Goal: Communication & Community: Answer question/provide support

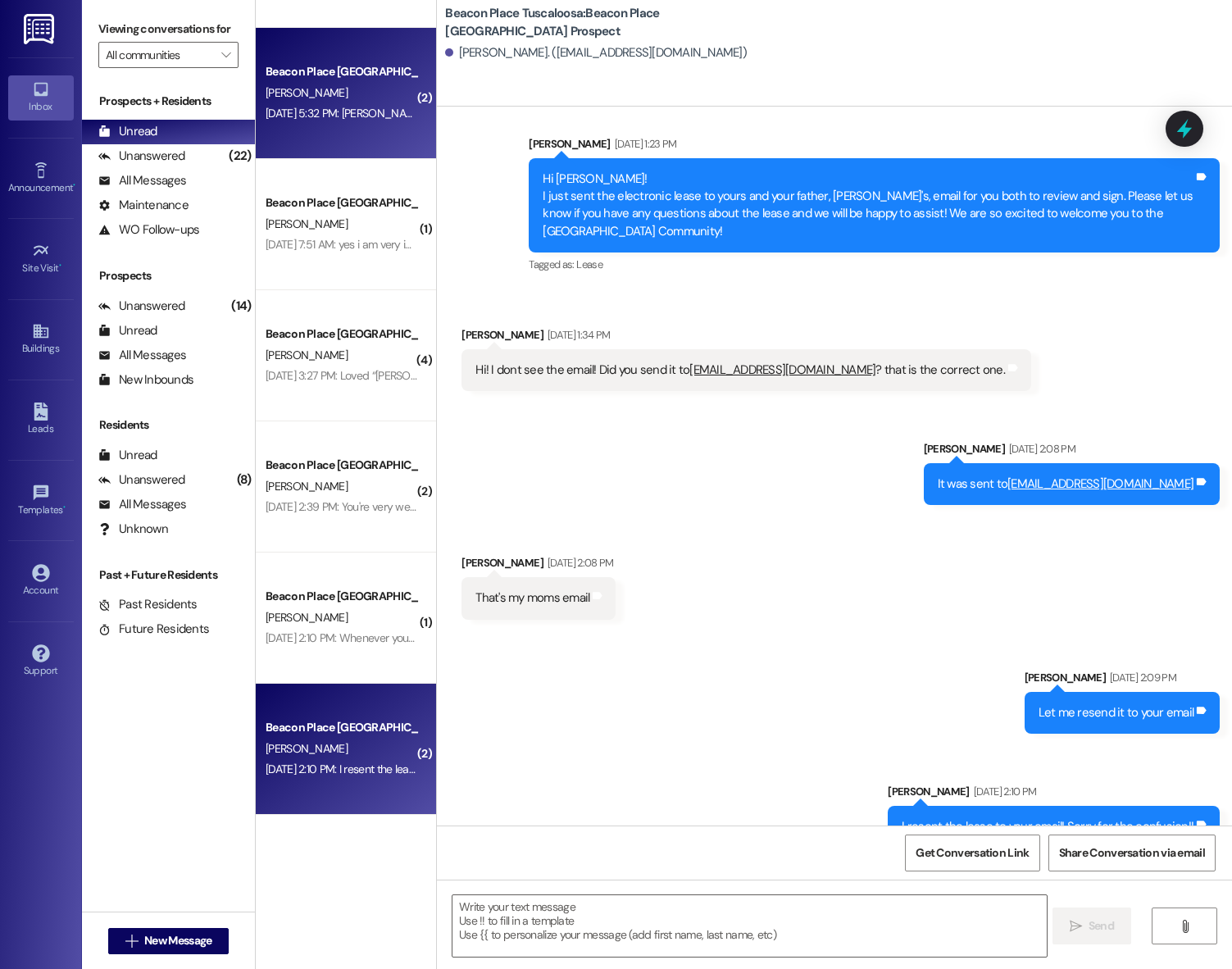
scroll to position [328, 0]
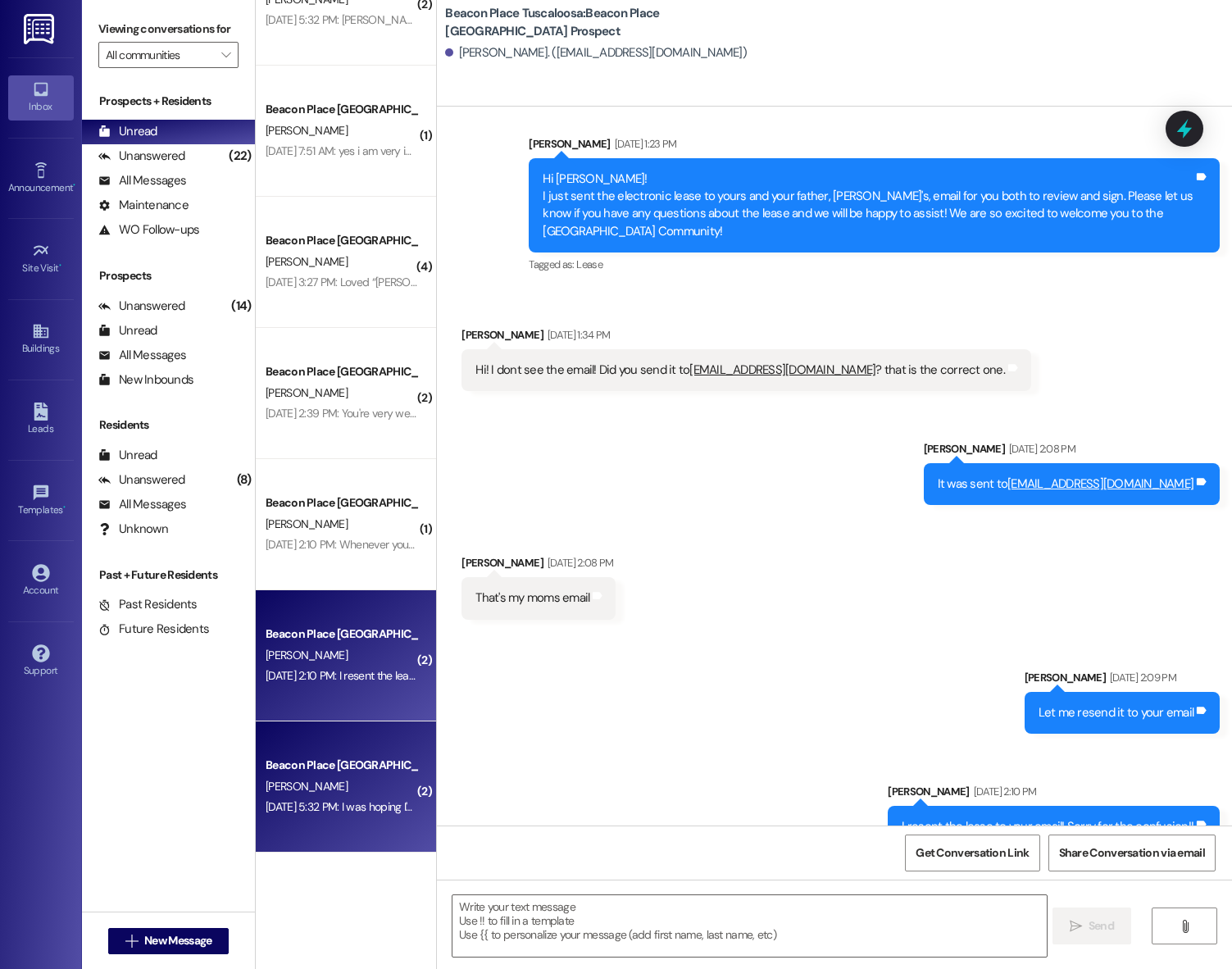
click at [325, 832] on div "Beacon Place Tuscaloosa Prospect A. Robbins Aug 28, 2025 at 5:32 PM: I was hopi…" at bounding box center [346, 787] width 180 height 132
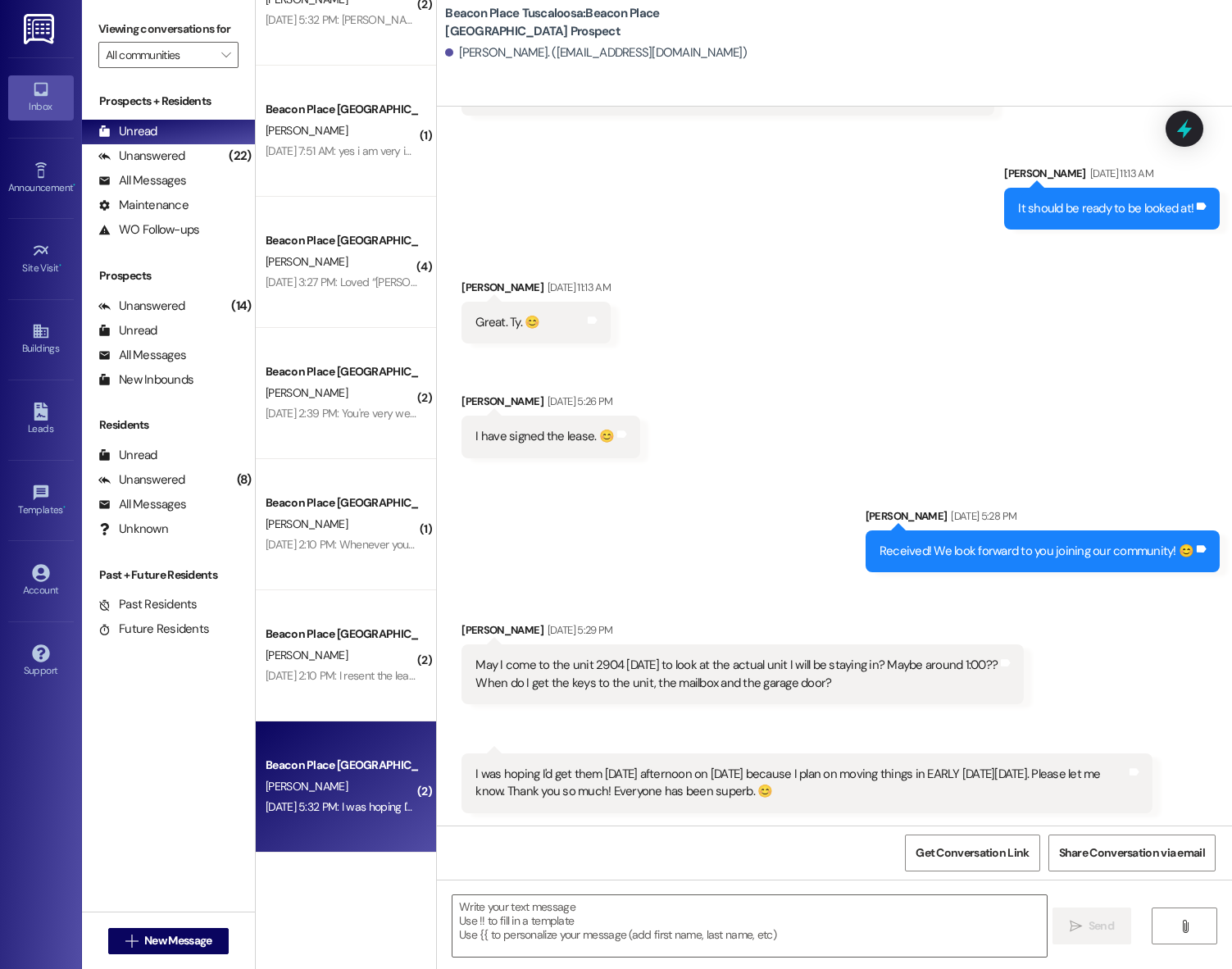
scroll to position [1013, 0]
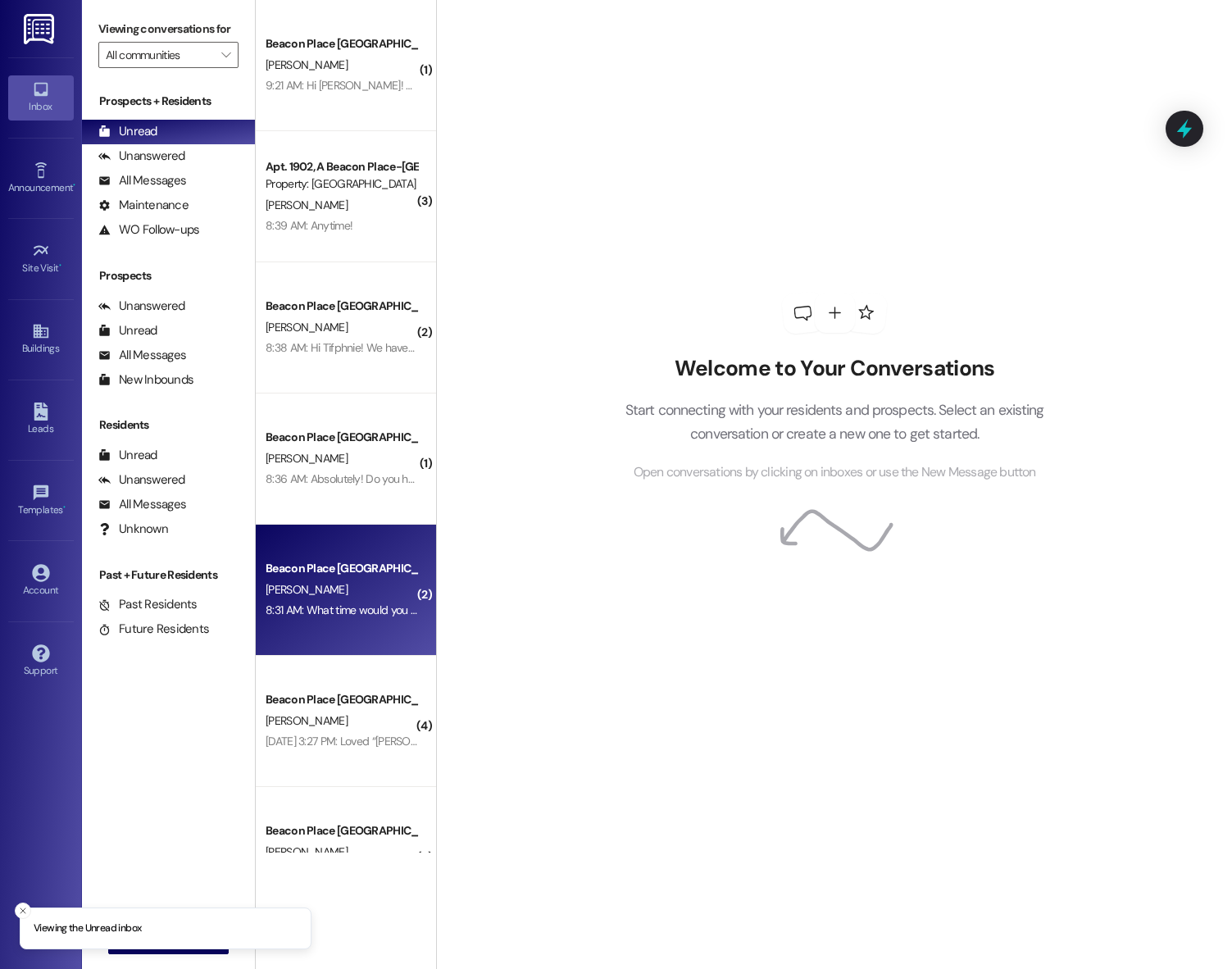
scroll to position [196, 0]
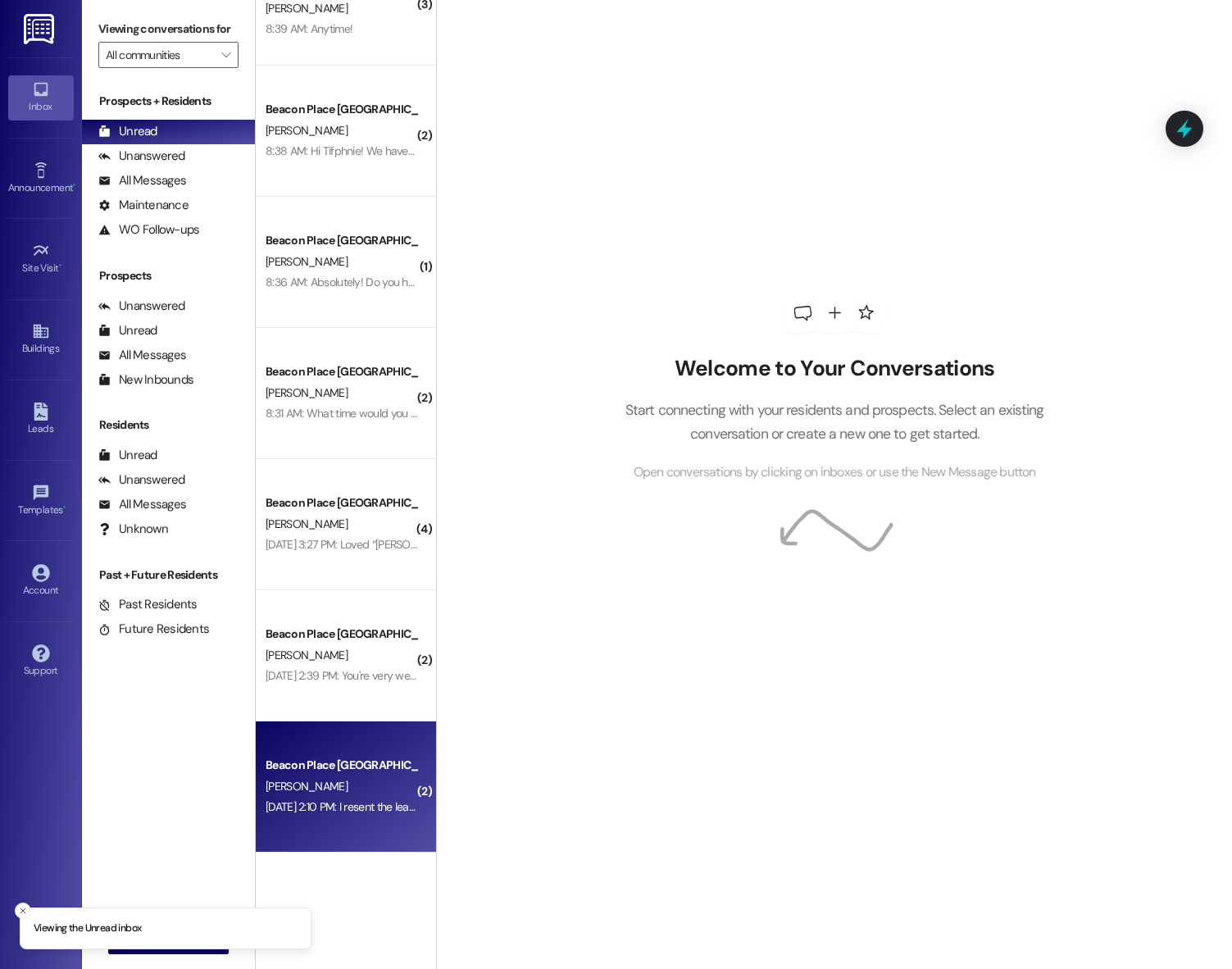
click at [336, 755] on div "Beacon Place [GEOGRAPHIC_DATA] Prospect" at bounding box center [342, 765] width 155 height 20
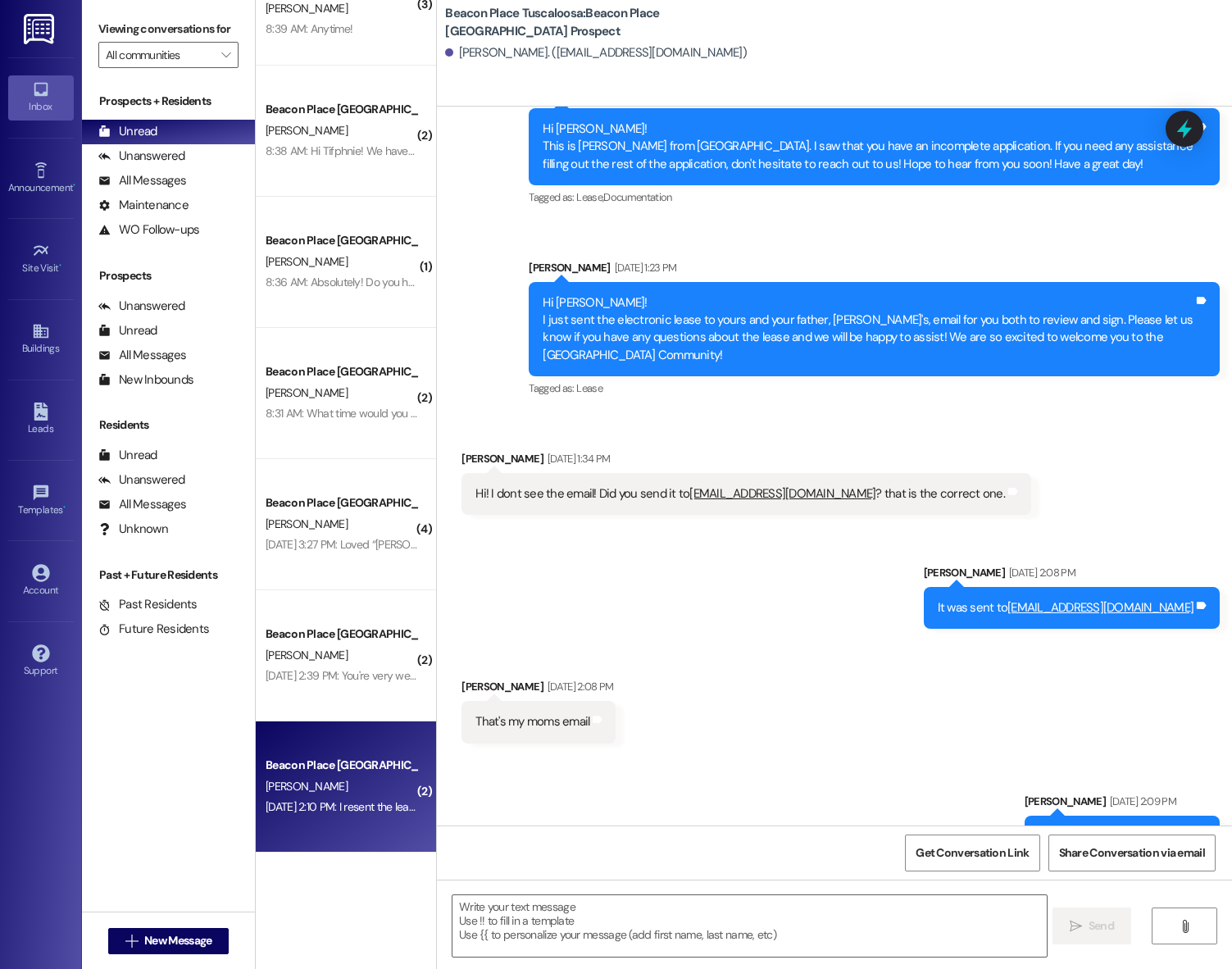
scroll to position [398, 0]
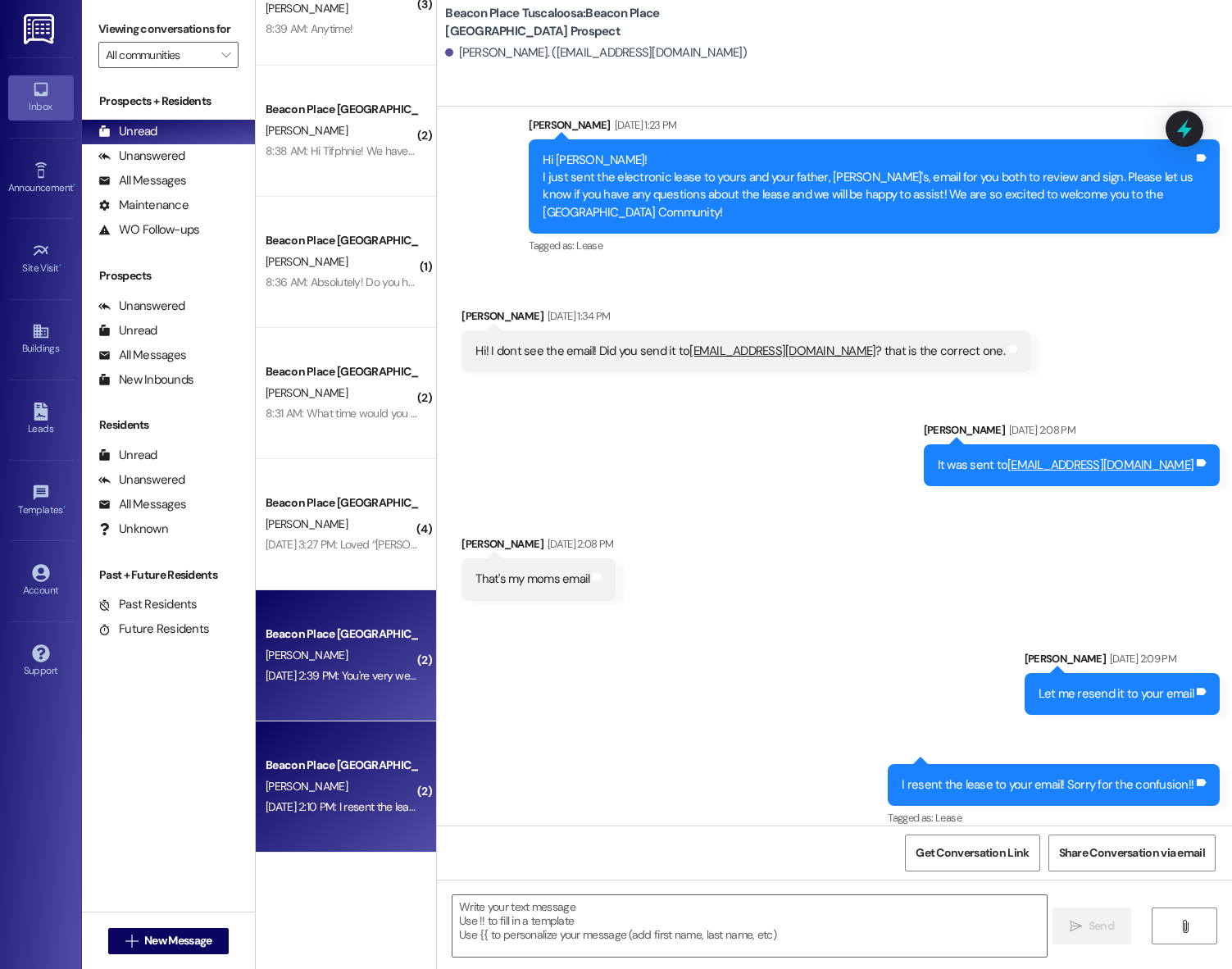
click at [324, 676] on div "Aug 29, 2025 at 2:39 PM: You're very welcome! Aug 29, 2025 at 2:39 PM: You're v…" at bounding box center [353, 675] width 176 height 14
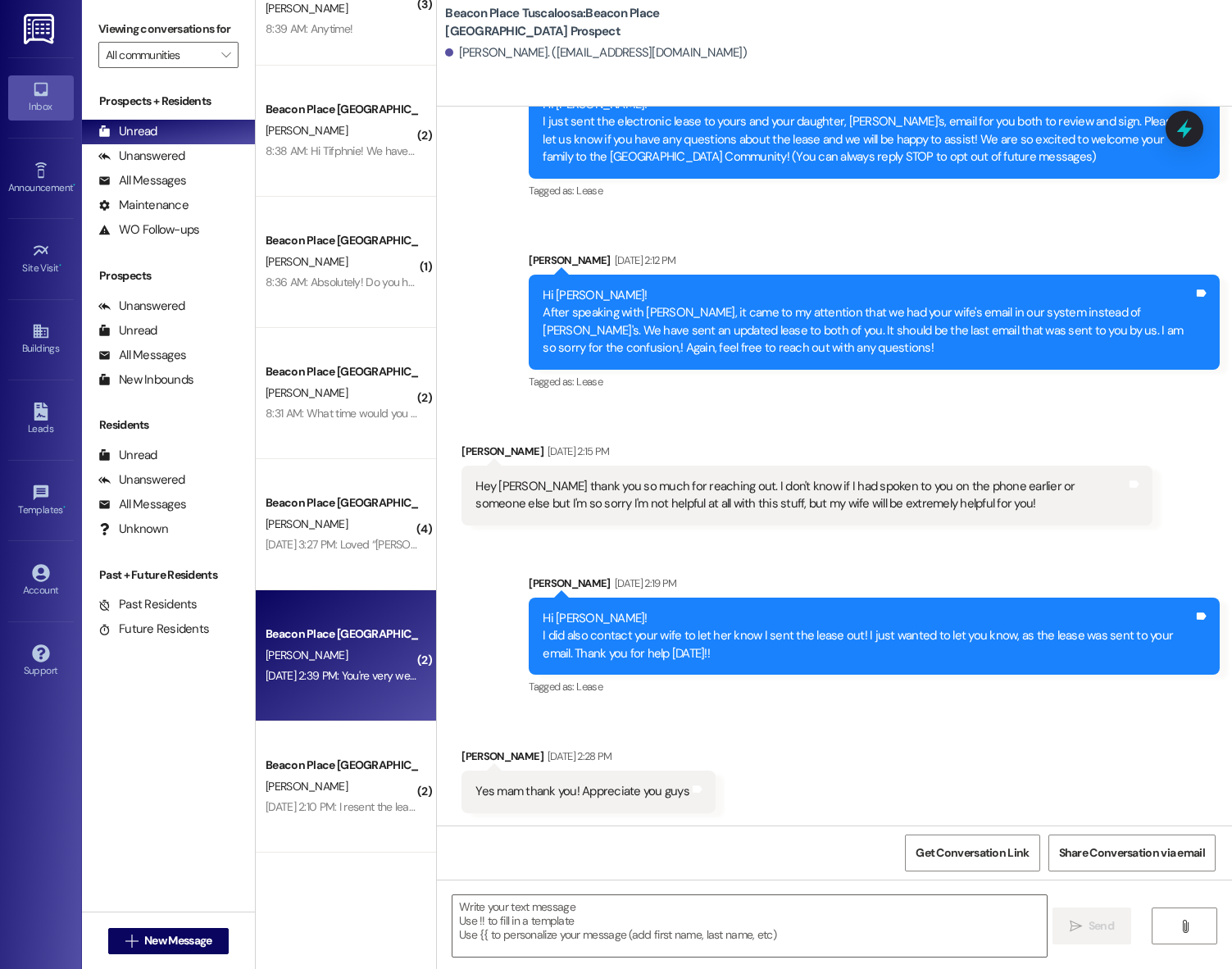
scroll to position [211, 0]
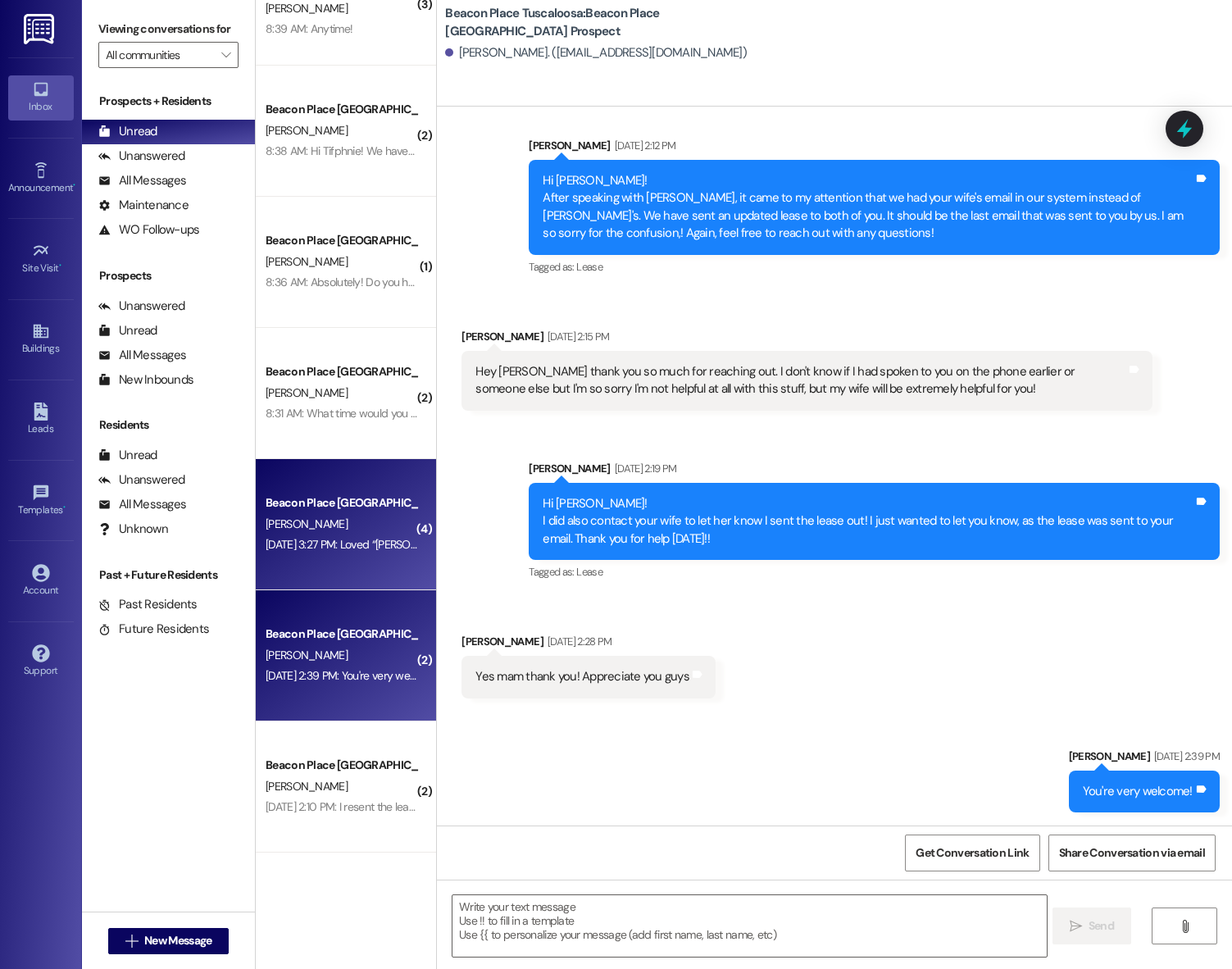
click at [326, 532] on div "V. Haley" at bounding box center [342, 524] width 155 height 20
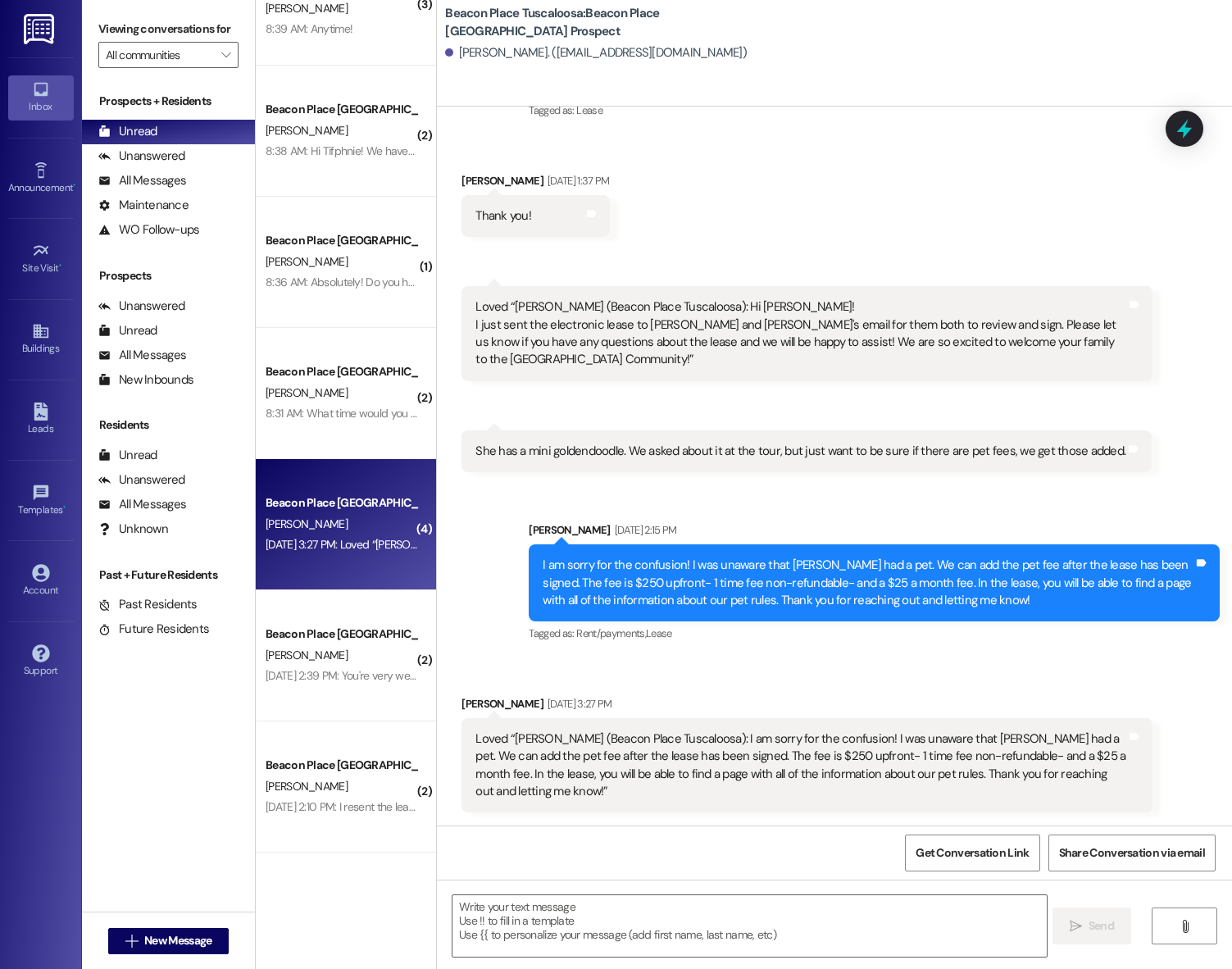
scroll to position [757, 0]
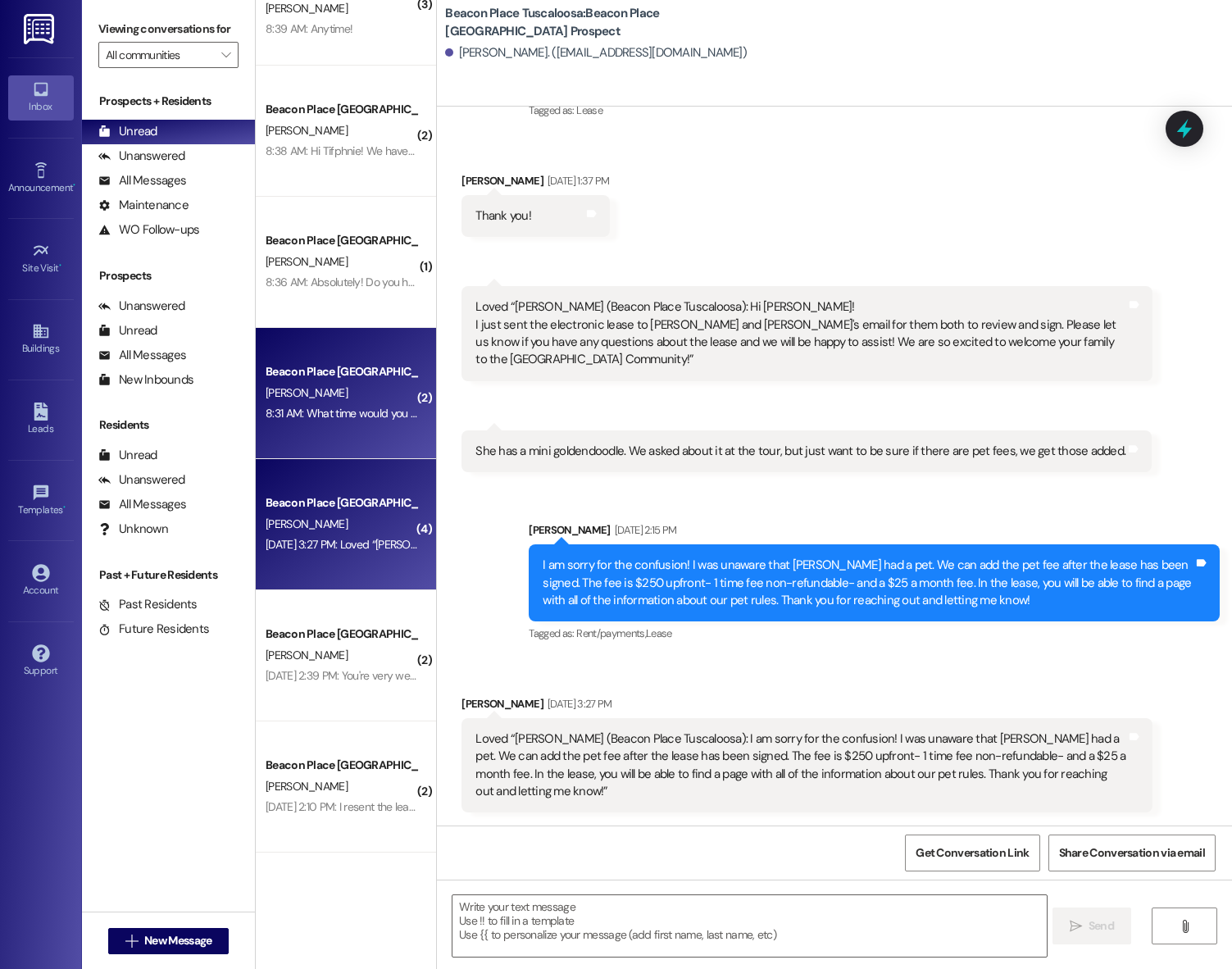
click at [279, 369] on div "Beacon Place [GEOGRAPHIC_DATA] Prospect" at bounding box center [342, 372] width 152 height 17
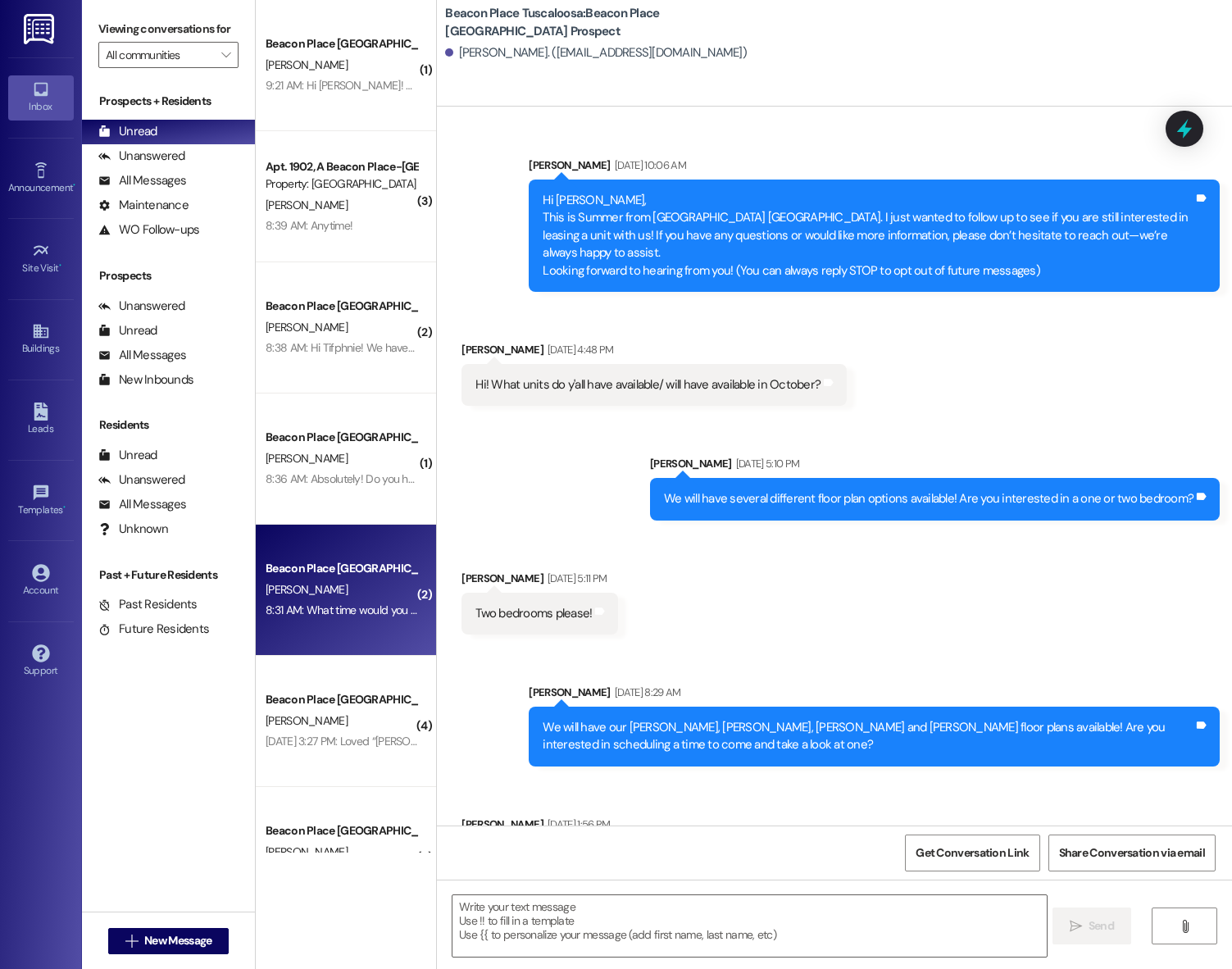
scroll to position [279, 0]
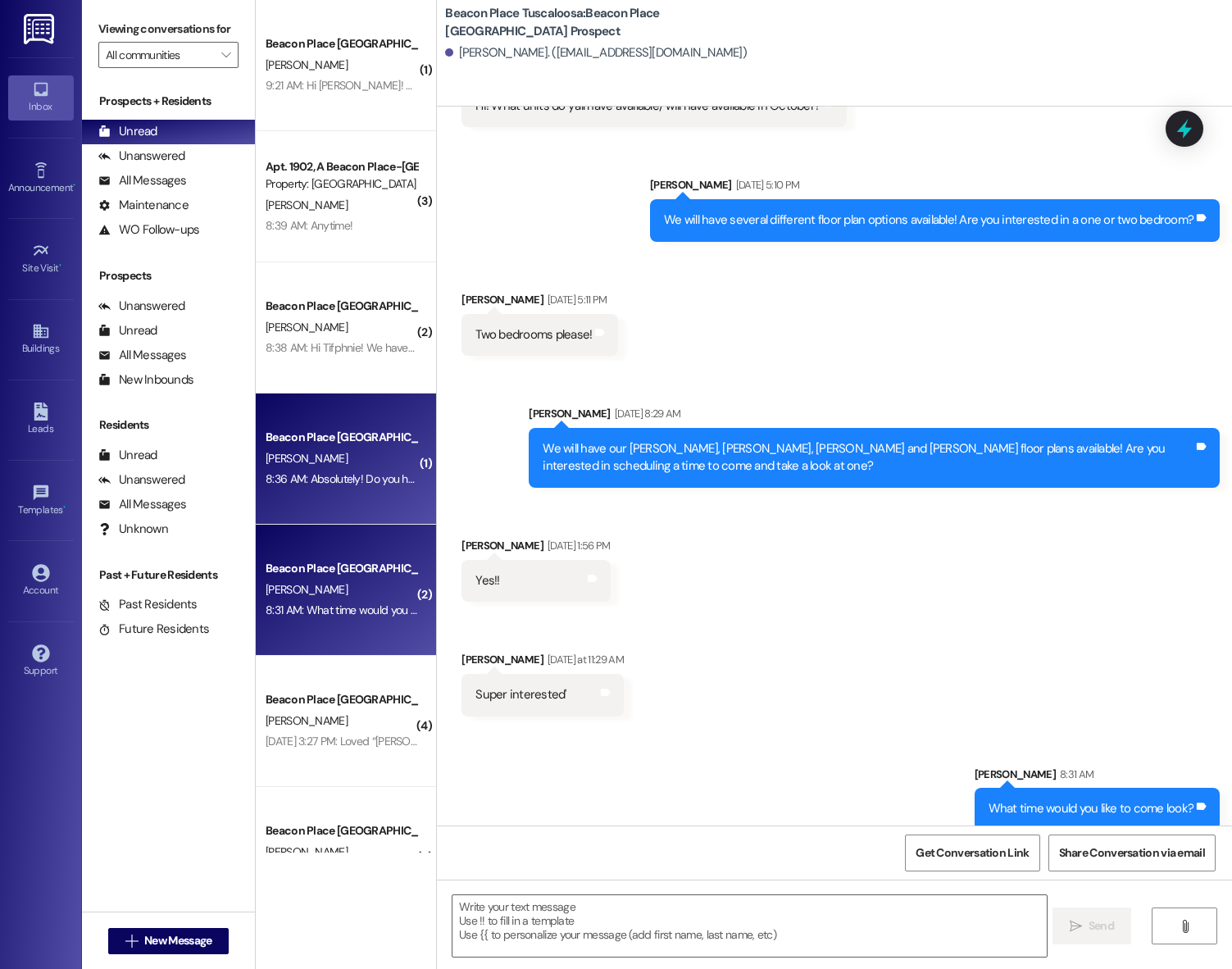
click at [304, 467] on div "P. Hawley" at bounding box center [342, 459] width 155 height 20
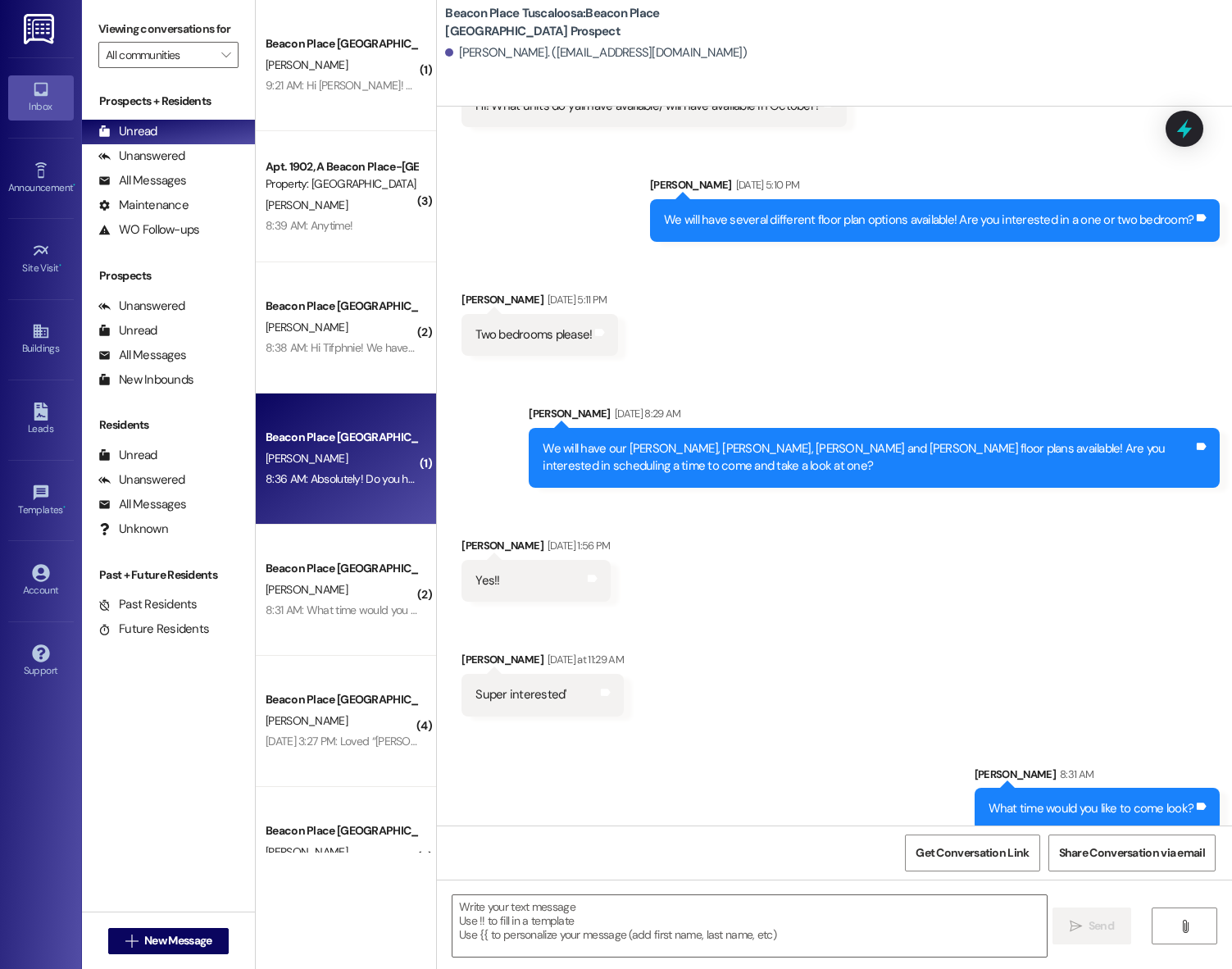
scroll to position [0, 0]
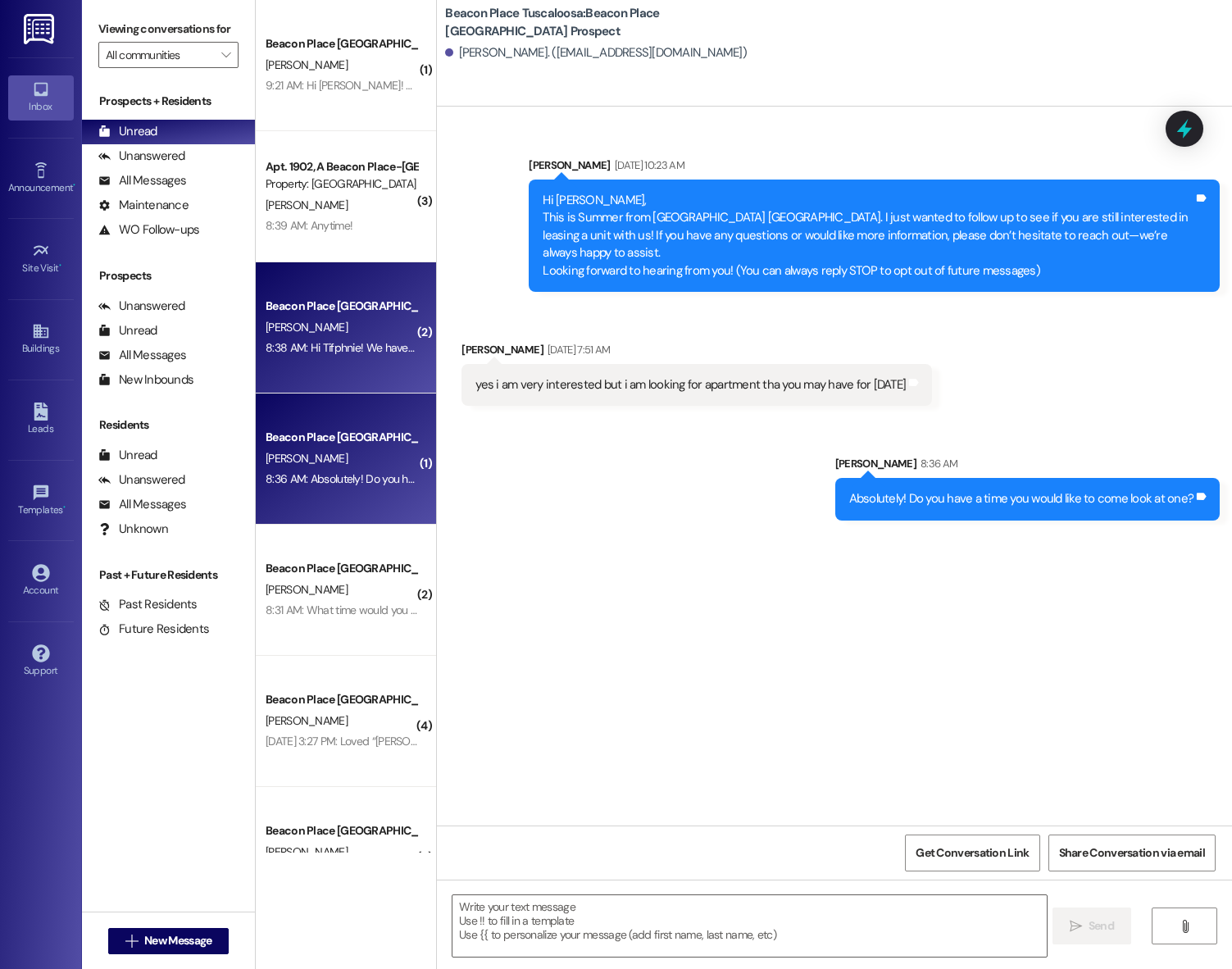
click at [310, 339] on div "8:38 AM: Hi Tifphnie! We have several units available. Are you looking for a 1 …" at bounding box center [342, 347] width 155 height 20
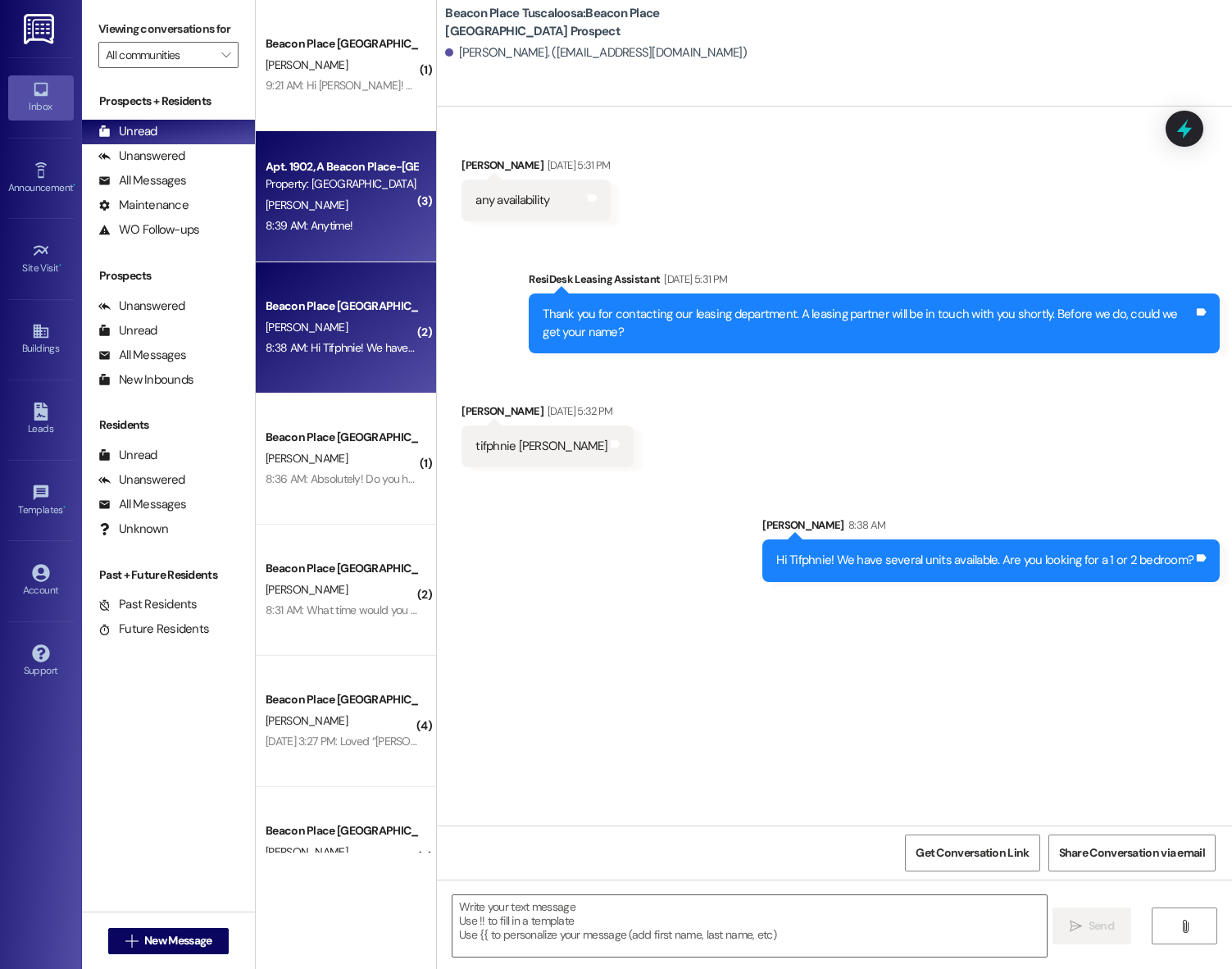
click at [327, 212] on div "M. Hambright" at bounding box center [342, 205] width 155 height 20
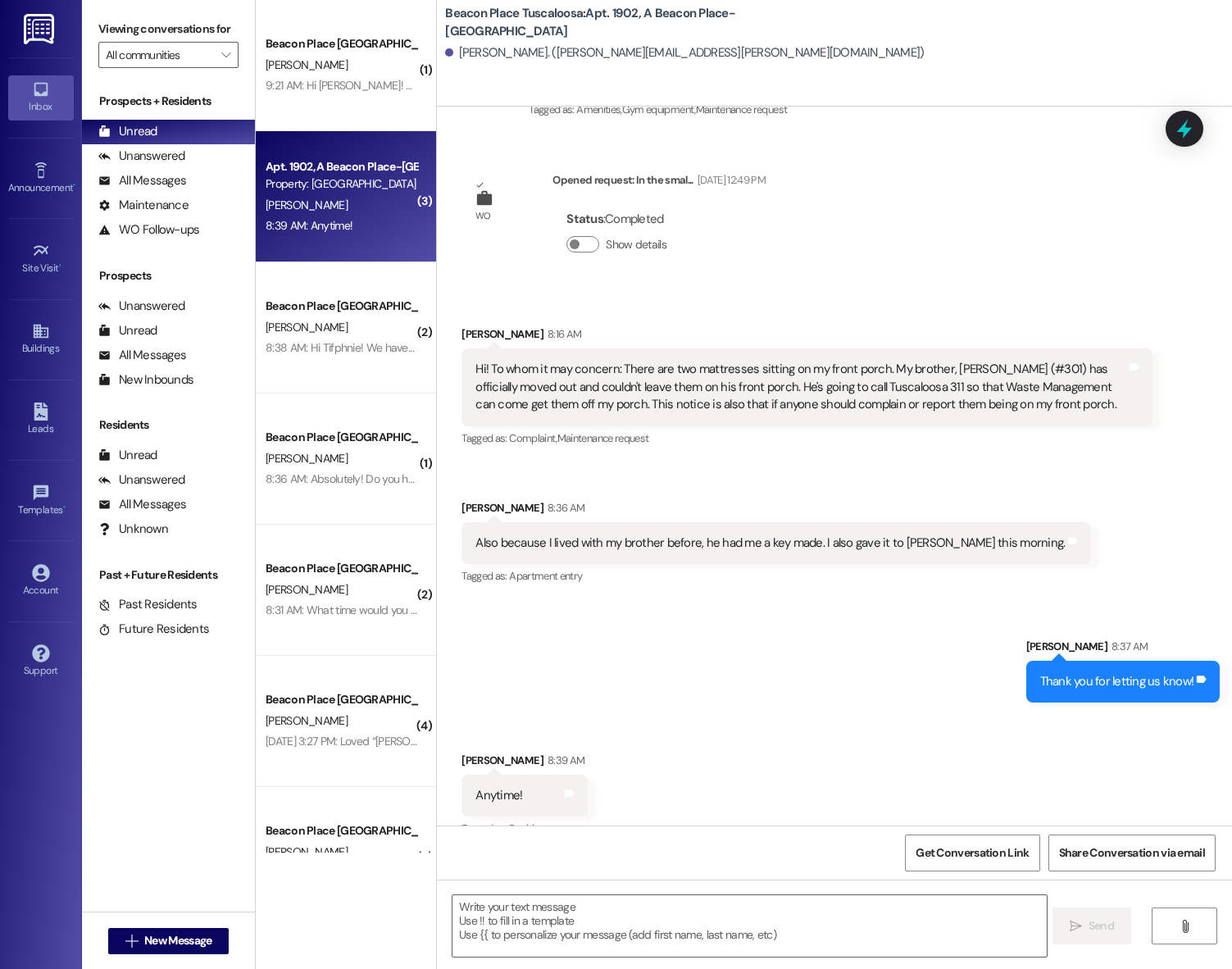
scroll to position [4570, 0]
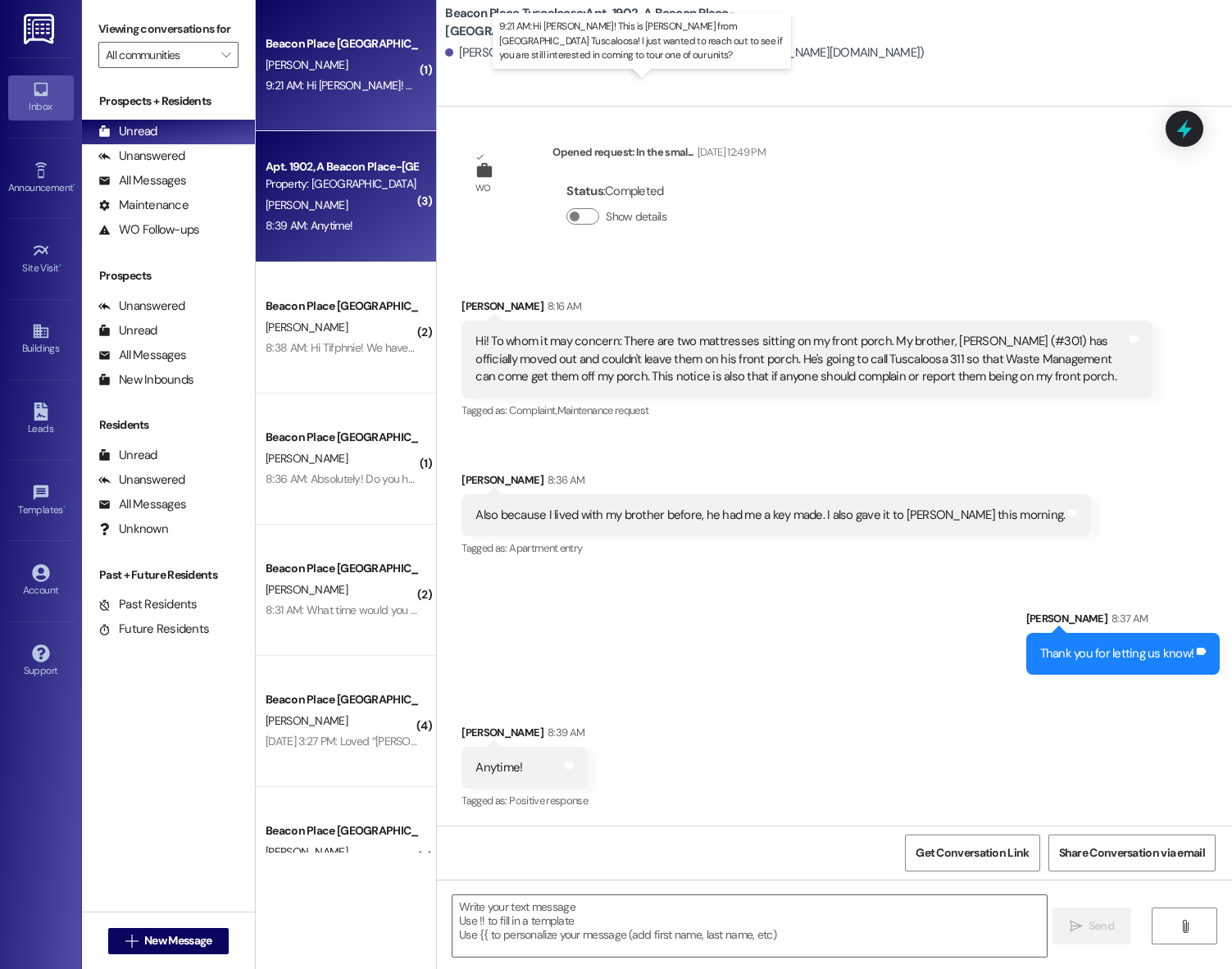
click at [298, 79] on div "9:21 AM: Hi Stephfon! This is Allie-Grace from Beacon Place Tuscaloosa! I just …" at bounding box center [704, 84] width 878 height 14
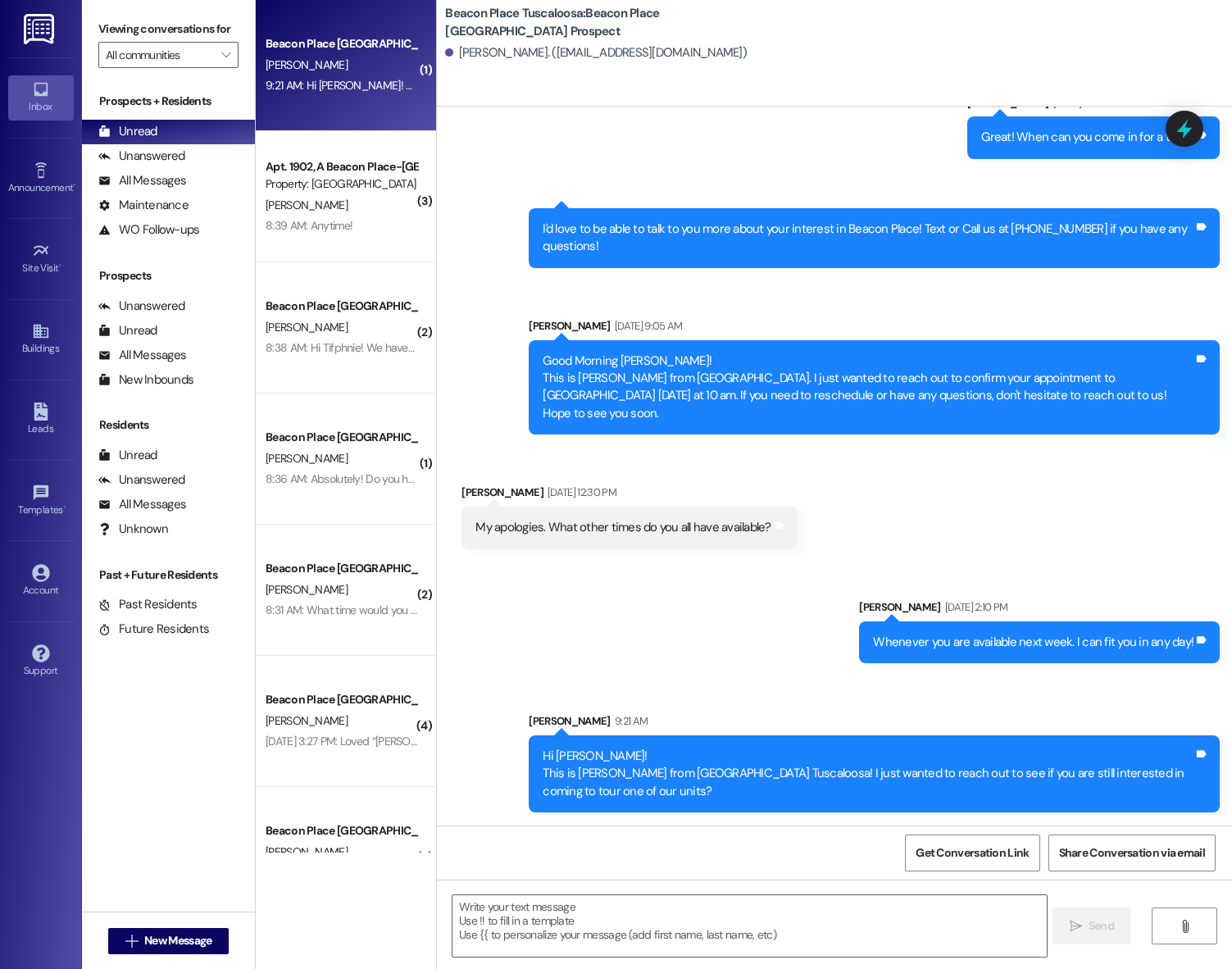
scroll to position [383, 0]
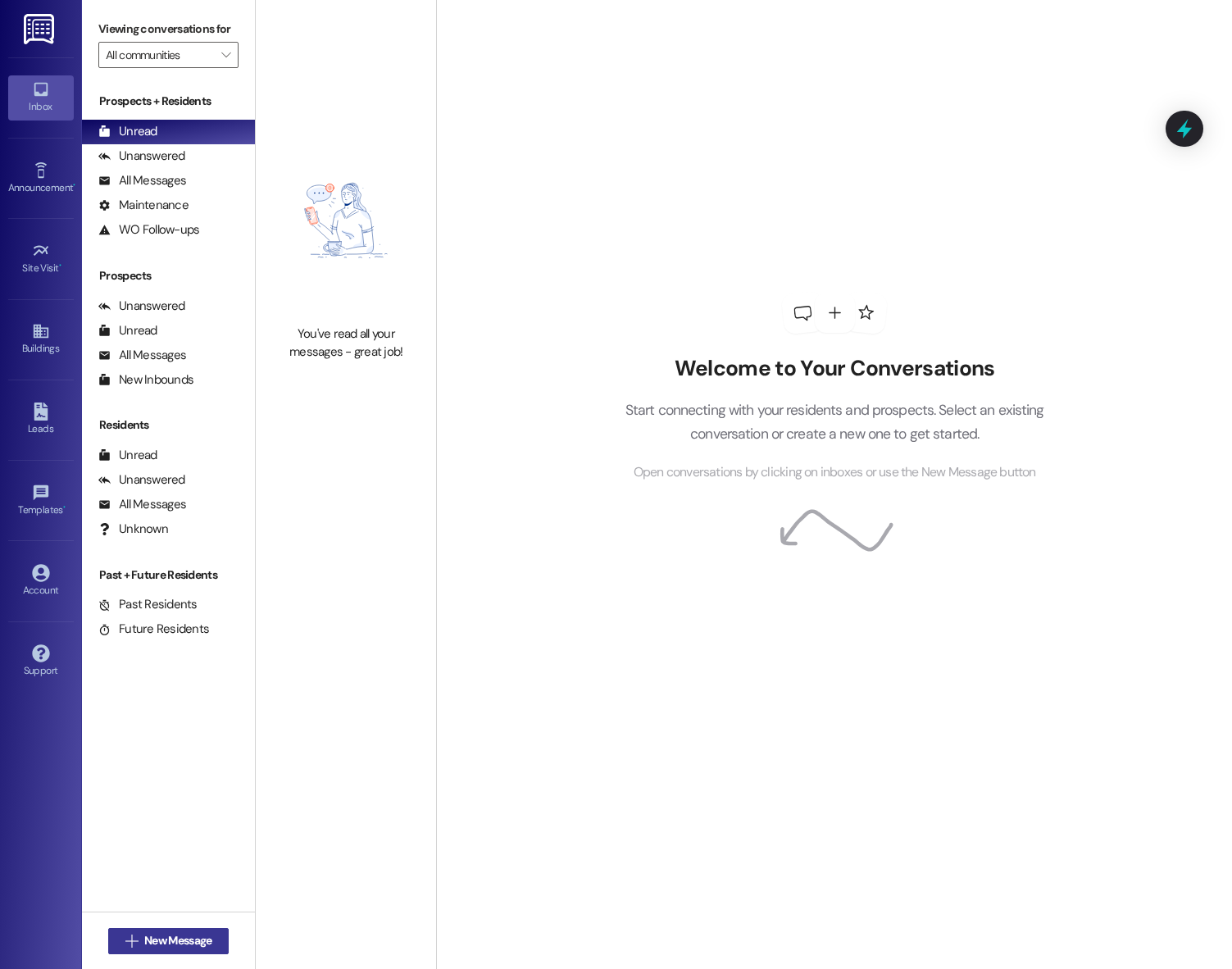
click at [154, 928] on button " New Message" at bounding box center [169, 940] width 121 height 26
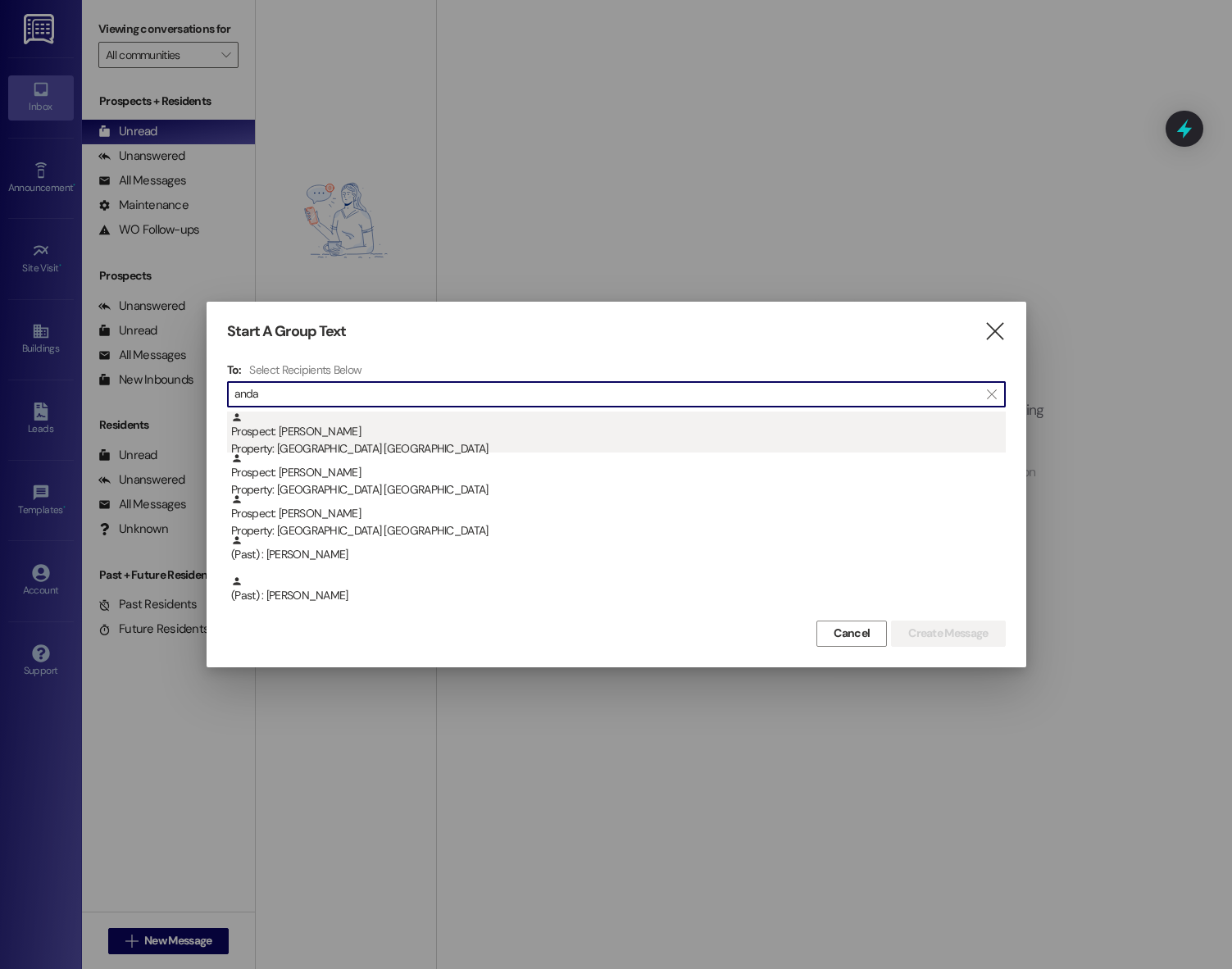
type input "anda"
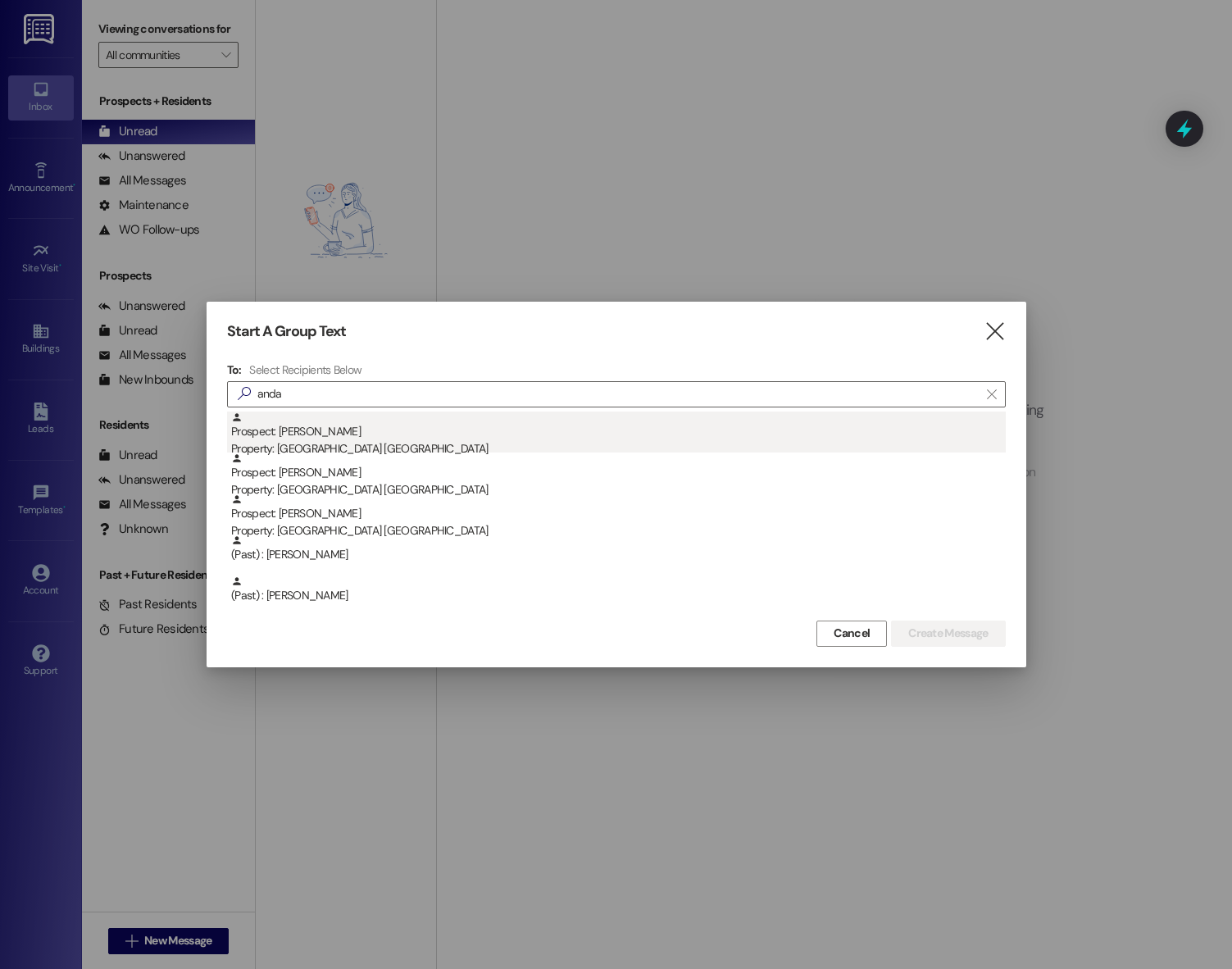
click at [328, 433] on div "Prospect: [PERSON_NAME] Property: [GEOGRAPHIC_DATA] [GEOGRAPHIC_DATA]" at bounding box center [618, 434] width 775 height 46
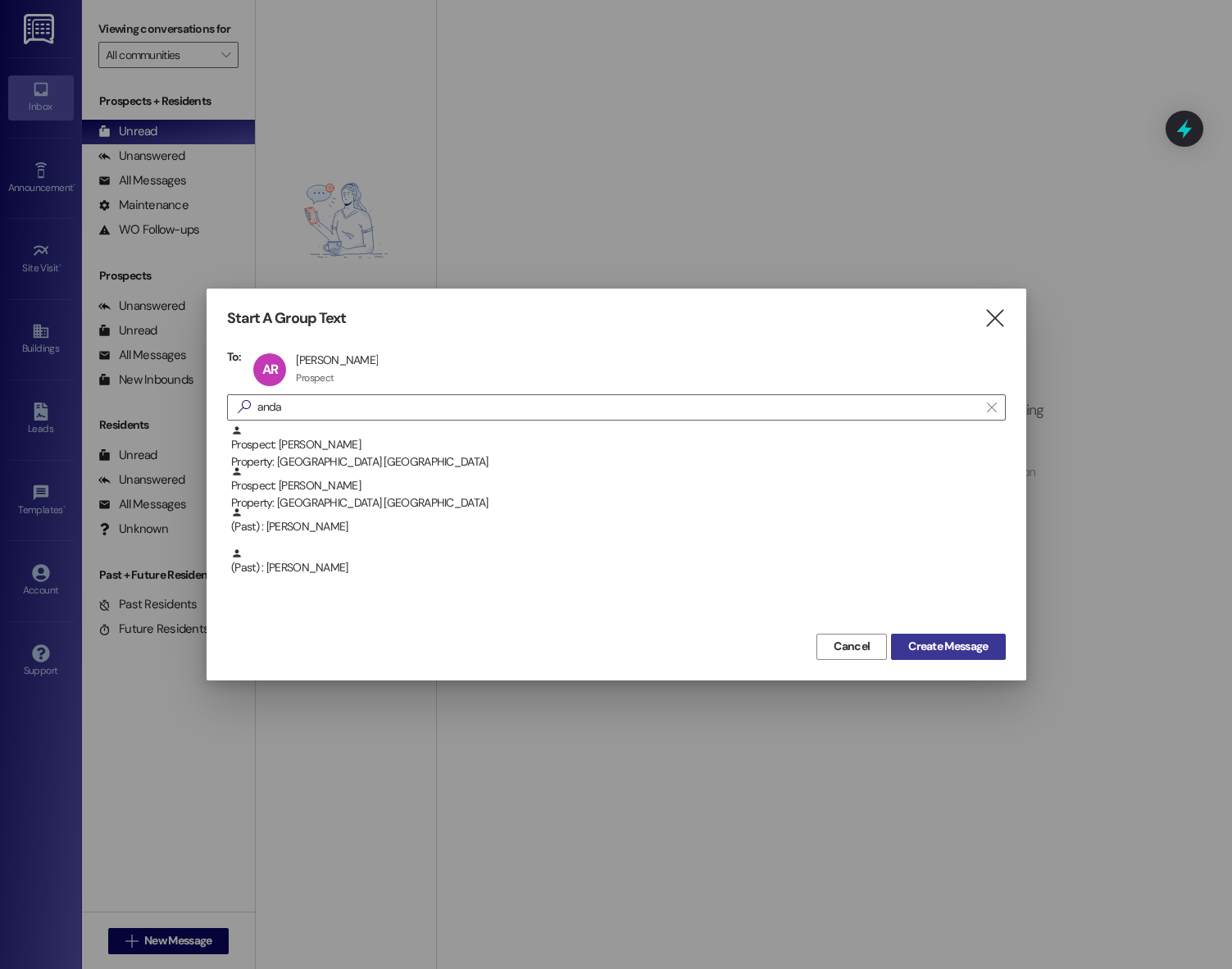
click at [958, 643] on span "Create Message" at bounding box center [948, 646] width 79 height 17
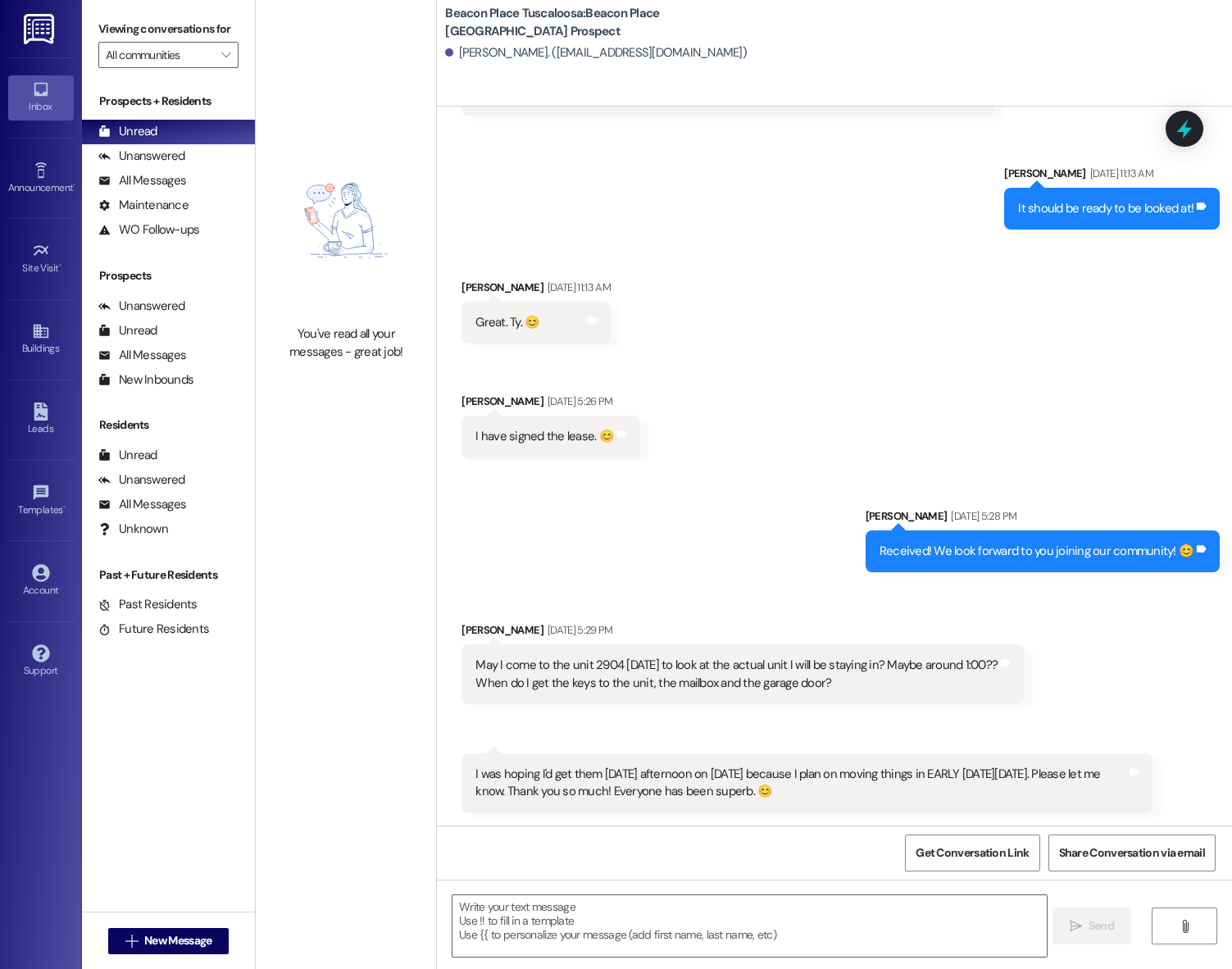
scroll to position [1013, 0]
click at [674, 923] on textarea at bounding box center [750, 926] width 594 height 62
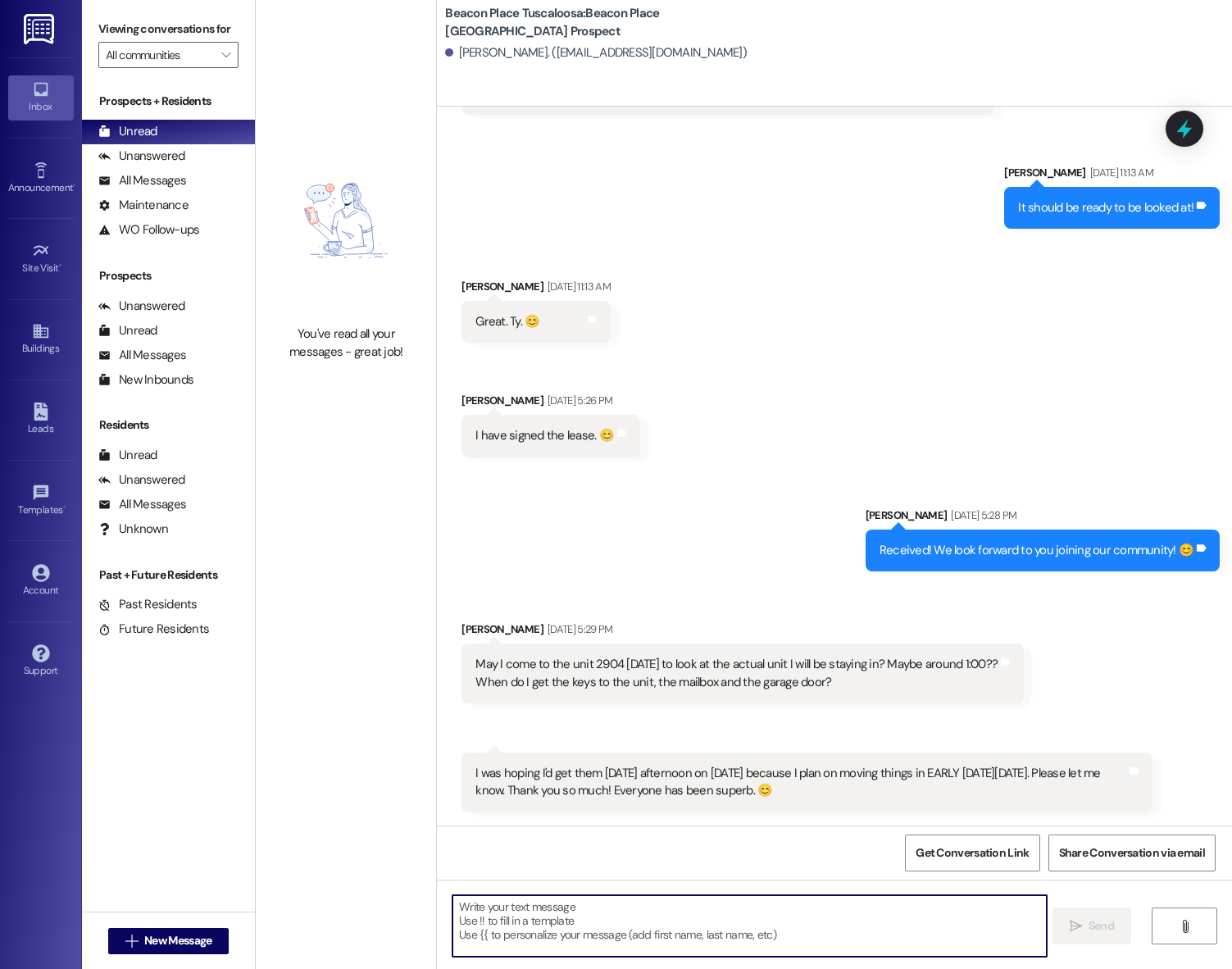
click at [639, 920] on textarea at bounding box center [750, 926] width 594 height 62
type textarea "H"
click at [653, 476] on div "Sent via SMS [PERSON_NAME] [DATE] 5:28 PM Received! We look forward to you join…" at bounding box center [834, 526] width 795 height 114
